Goal: Task Accomplishment & Management: Complete application form

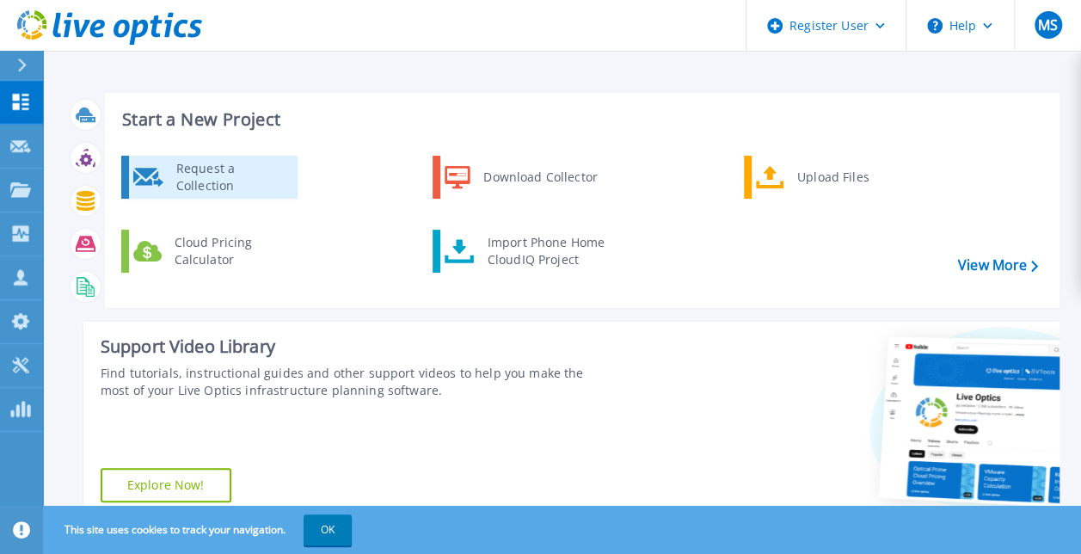
click at [263, 177] on div "Request a Collection" at bounding box center [231, 177] width 126 height 34
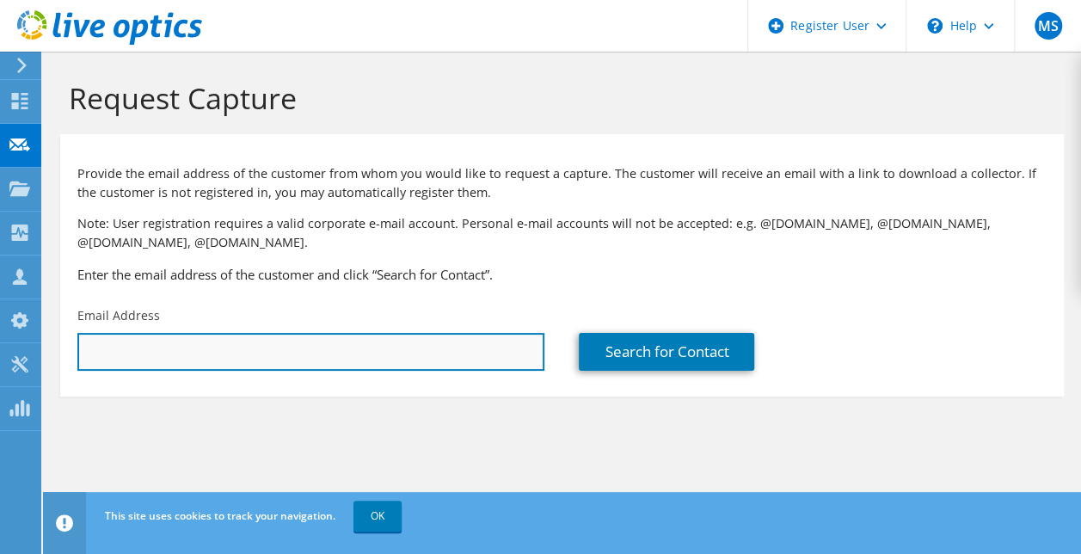
click at [391, 343] on input "text" at bounding box center [310, 352] width 467 height 38
type input "kevin.olli@amw4x4.com"
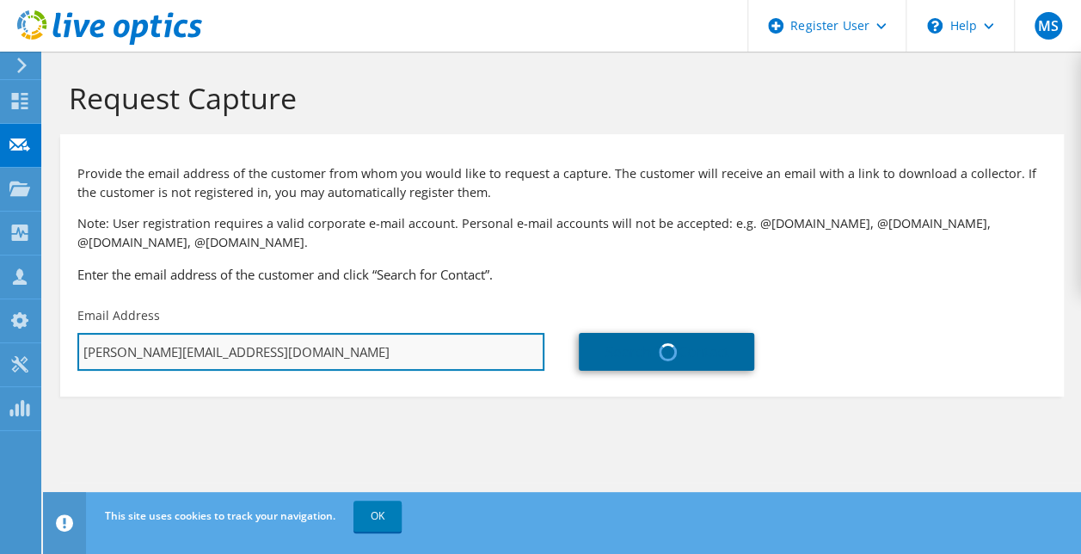
type input "Americas Most Wanted 4x4"
type input "Kevin"
type input "Olli"
type input "United States"
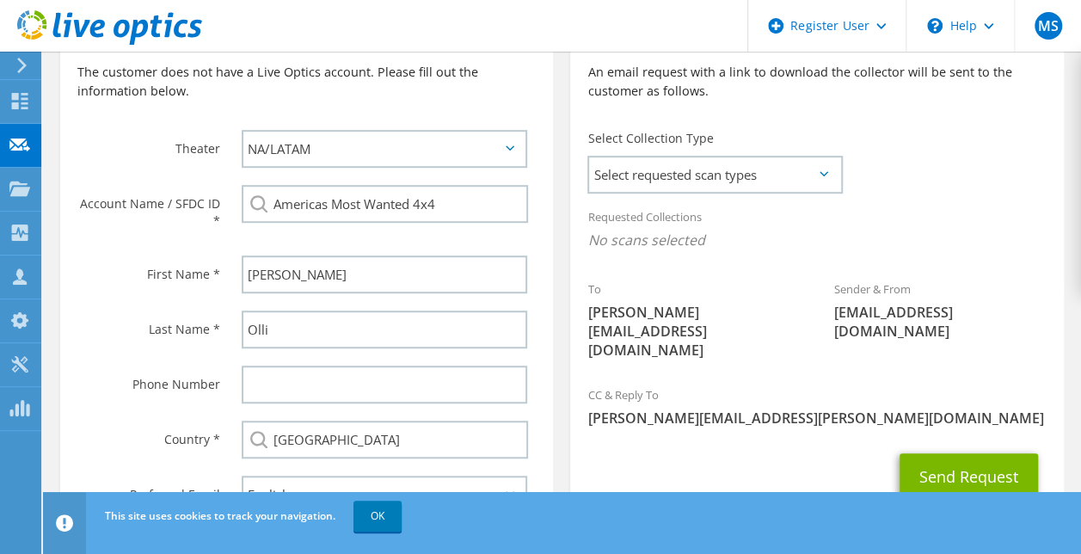
scroll to position [415, 0]
type input "kevin.olli@amw4x4.com"
click at [682, 168] on span "Select requested scan types" at bounding box center [714, 175] width 251 height 34
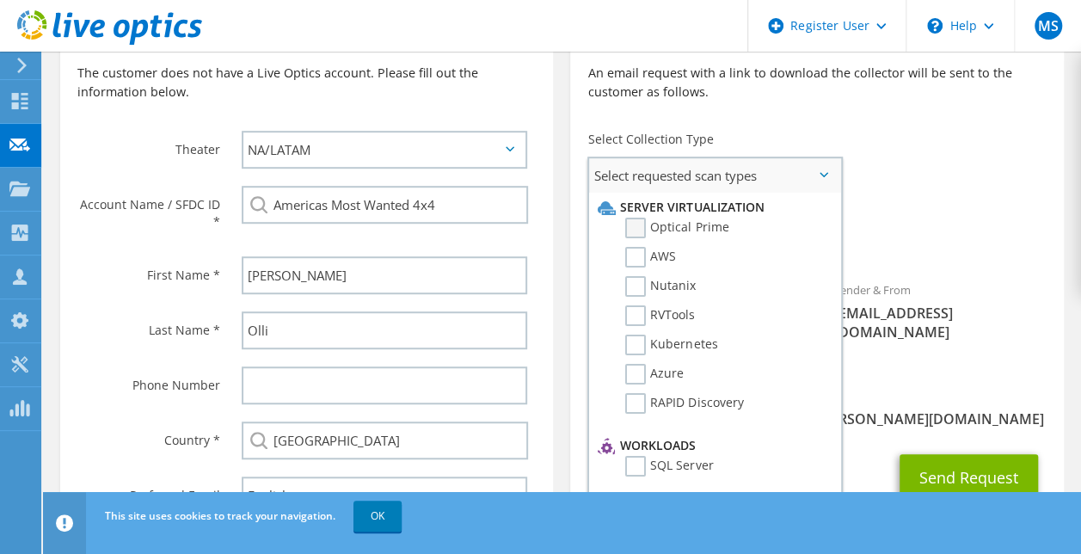
click at [655, 234] on label "Optical Prime" at bounding box center [676, 228] width 103 height 21
click at [0, 0] on input "Optical Prime" at bounding box center [0, 0] width 0 height 0
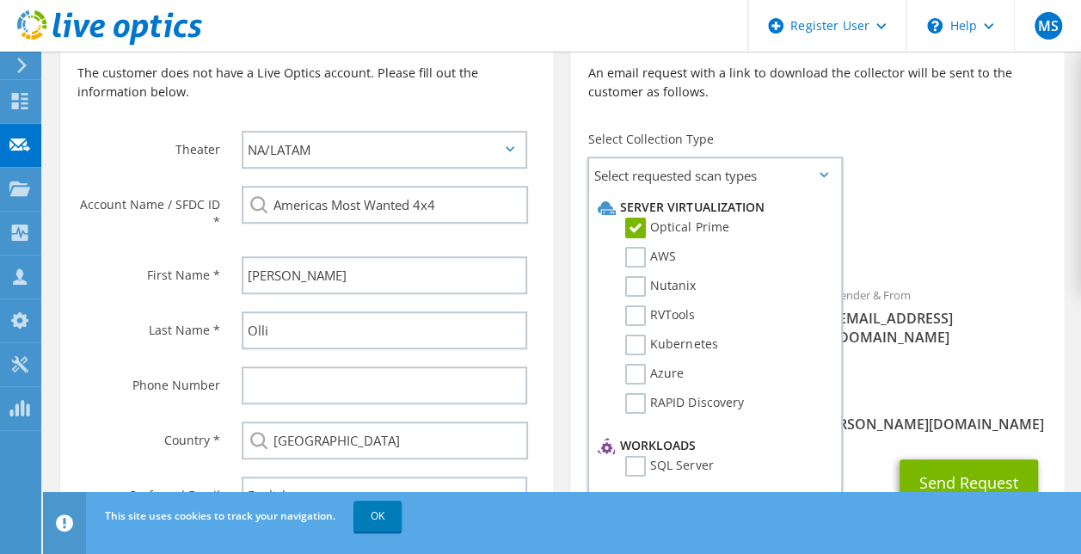
click at [864, 212] on div "Requested Collections No scans selected Optical Prime" at bounding box center [816, 234] width 493 height 69
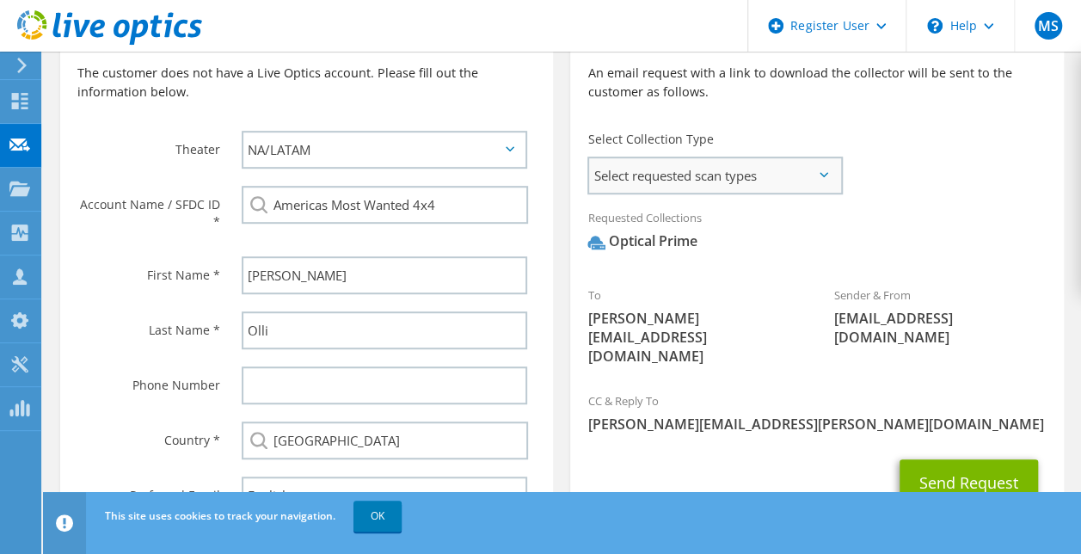
click at [679, 169] on span "Select requested scan types" at bounding box center [714, 175] width 251 height 34
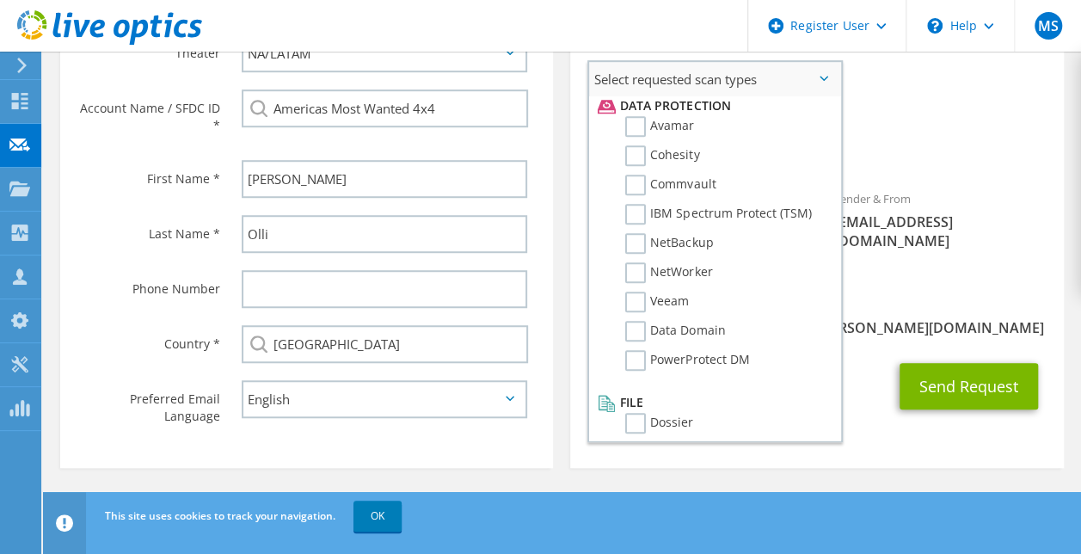
scroll to position [751, 0]
click at [1025, 236] on div "Sender & From liveoptics@liveoptics.com" at bounding box center [940, 220] width 247 height 78
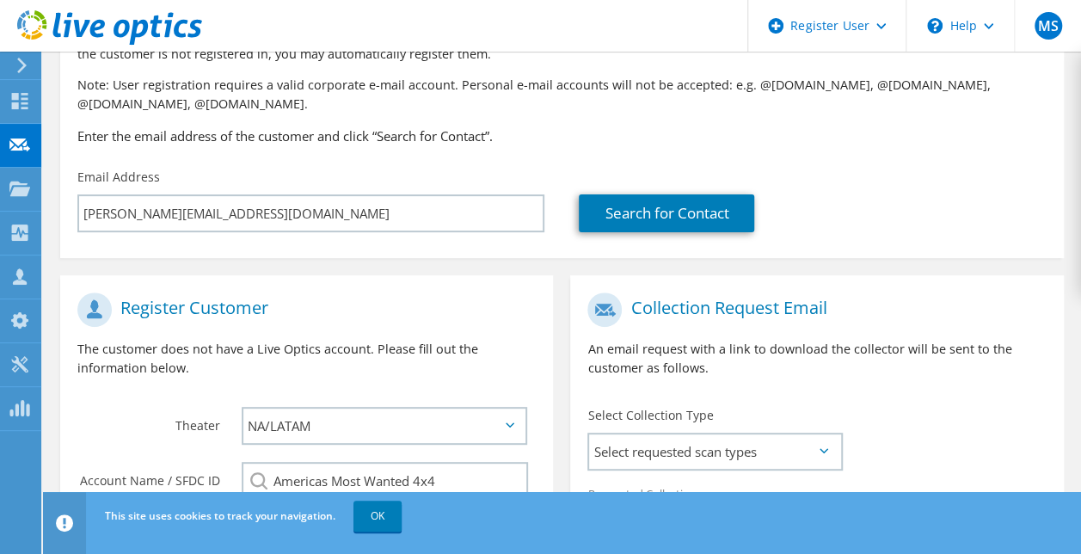
scroll to position [514, 0]
